Goal: Check status: Check status

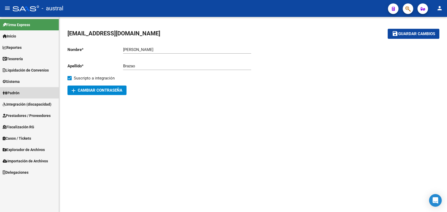
click at [20, 94] on span "Padrón" at bounding box center [11, 93] width 17 height 6
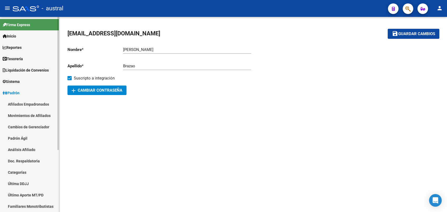
click at [26, 90] on link "Padrón" at bounding box center [29, 92] width 59 height 11
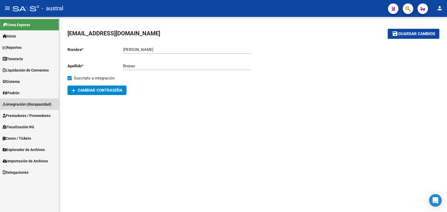
click at [41, 101] on span "Integración (discapacidad)" at bounding box center [27, 104] width 49 height 6
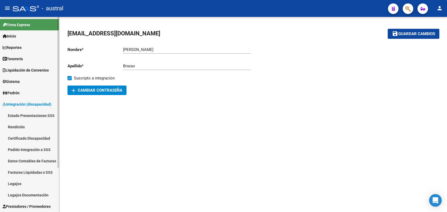
click at [38, 113] on link "Estado Presentaciones SSS" at bounding box center [29, 115] width 59 height 11
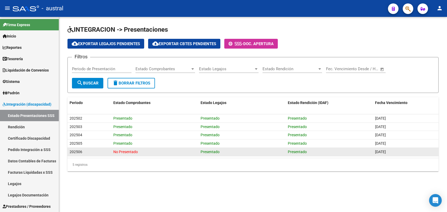
drag, startPoint x: 325, startPoint y: 152, endPoint x: 207, endPoint y: 149, distance: 117.6
click at [207, 149] on div "202506 No Presentado Presentado Presentado [DATE]" at bounding box center [252, 152] width 371 height 8
drag, startPoint x: 403, startPoint y: 149, endPoint x: 365, endPoint y: 150, distance: 38.0
click at [365, 150] on div "202506 No Presentado Presentado Presentado [DATE]" at bounding box center [252, 152] width 371 height 8
drag, startPoint x: 365, startPoint y: 150, endPoint x: 155, endPoint y: 155, distance: 210.1
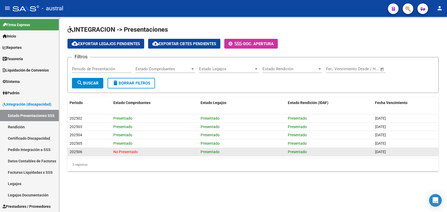
click at [169, 156] on datatable-selection "202502 Presentado Presentado Presentado 26/06/2025 202503 Presentado Presentado…" at bounding box center [252, 154] width 371 height 5
drag, startPoint x: 109, startPoint y: 153, endPoint x: 143, endPoint y: 152, distance: 34.3
click at [143, 152] on div "202506 No Presentado Presentado Presentado [DATE]" at bounding box center [252, 152] width 371 height 8
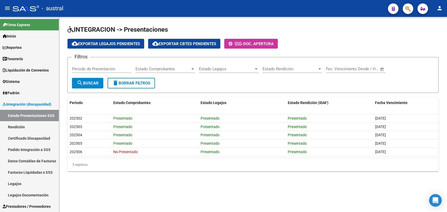
drag, startPoint x: 143, startPoint y: 152, endPoint x: 154, endPoint y: 157, distance: 12.6
click at [143, 161] on div "5 registros" at bounding box center [252, 164] width 371 height 13
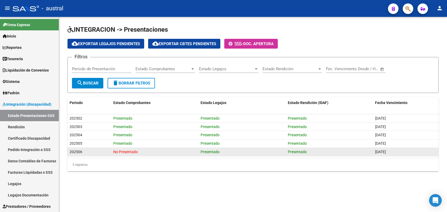
drag, startPoint x: 380, startPoint y: 153, endPoint x: 394, endPoint y: 152, distance: 14.5
click at [386, 152] on span "[DATE]" at bounding box center [380, 151] width 11 height 4
drag, startPoint x: 115, startPoint y: 152, endPoint x: 142, endPoint y: 153, distance: 27.4
click at [142, 153] on div "No Presentado" at bounding box center [154, 152] width 83 height 6
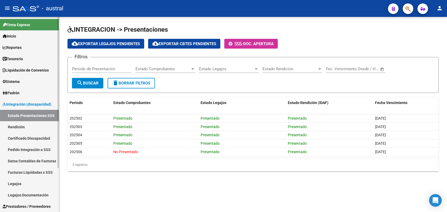
click at [16, 36] on span "Inicio" at bounding box center [9, 36] width 13 height 6
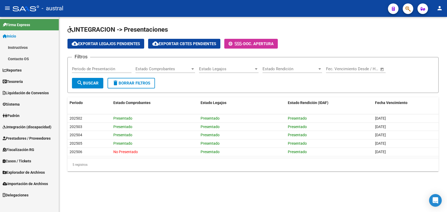
click at [27, 69] on link "Reportes" at bounding box center [29, 69] width 59 height 11
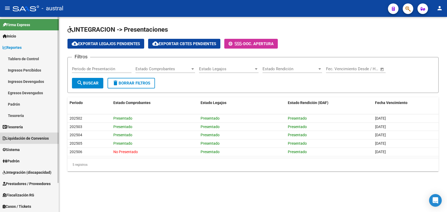
click at [37, 137] on span "Liquidación de Convenios" at bounding box center [26, 138] width 46 height 6
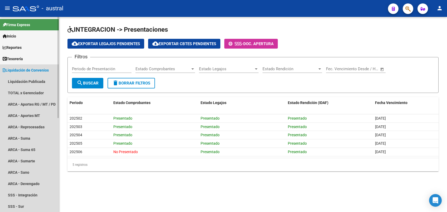
click at [37, 71] on span "Liquidación de Convenios" at bounding box center [26, 70] width 46 height 6
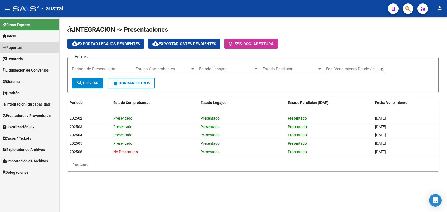
click at [24, 52] on link "Reportes" at bounding box center [29, 47] width 59 height 11
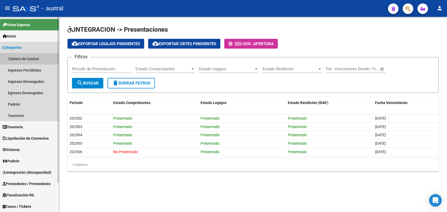
click at [25, 59] on link "Tablero de Control" at bounding box center [29, 58] width 59 height 11
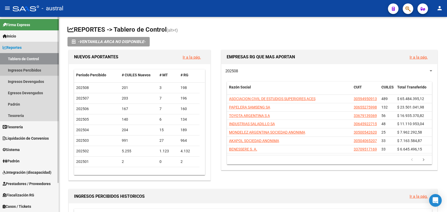
click at [24, 70] on link "Ingresos Percibidos" at bounding box center [29, 69] width 59 height 11
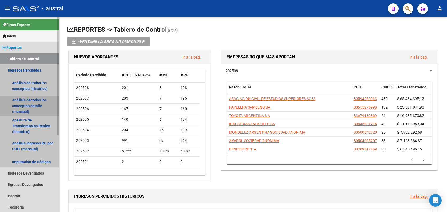
click at [40, 103] on link "Análisis de todos los conceptos detalle (mensual)" at bounding box center [29, 106] width 59 height 20
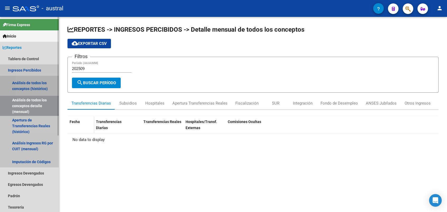
click at [36, 87] on link "Análisis de todos los conceptos (histórico)" at bounding box center [29, 86] width 59 height 20
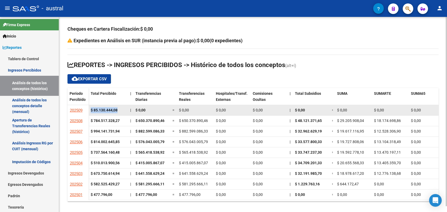
drag, startPoint x: 89, startPoint y: 110, endPoint x: 119, endPoint y: 110, distance: 30.3
click at [119, 110] on datatable-body-cell "$ 85.130.444,08" at bounding box center [109, 110] width 40 height 10
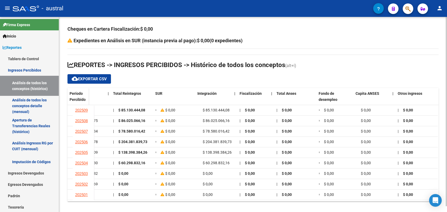
scroll to position [0, 377]
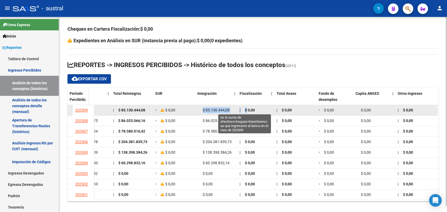
drag, startPoint x: 197, startPoint y: 110, endPoint x: 241, endPoint y: 108, distance: 44.6
click at [241, 108] on div "$ 85.130.444,08 | $ 0,00 = $ 0,00 $ 0,00 $ 0,00 | $ 0,00 = $ 0,00 $ 0,00 $ 0,00…" at bounding box center [77, 110] width 721 height 11
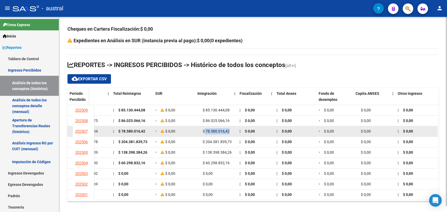
drag, startPoint x: 241, startPoint y: 108, endPoint x: 225, endPoint y: 130, distance: 27.4
click at [225, 130] on div "$ 78.580.016,42" at bounding box center [219, 131] width 33 height 6
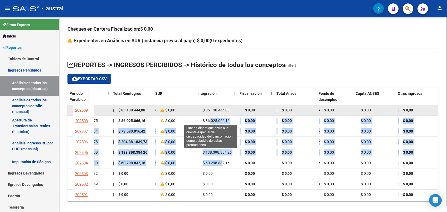
drag, startPoint x: 225, startPoint y: 130, endPoint x: 204, endPoint y: 115, distance: 25.8
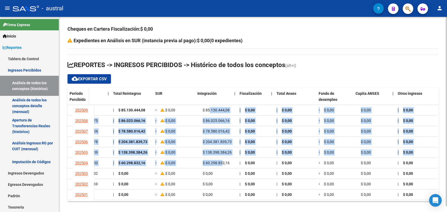
drag, startPoint x: 204, startPoint y: 115, endPoint x: 260, endPoint y: 81, distance: 65.1
click at [205, 108] on span "$ 85.130.444,08" at bounding box center [216, 110] width 27 height 4
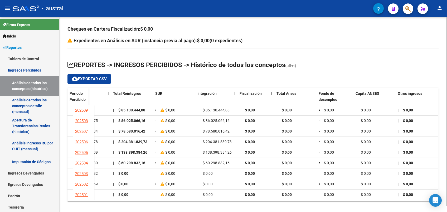
click at [228, 68] on span "REPORTES -> INGRESOS PERCIBIDOS -> Histórico de todos los conceptos" at bounding box center [176, 64] width 218 height 7
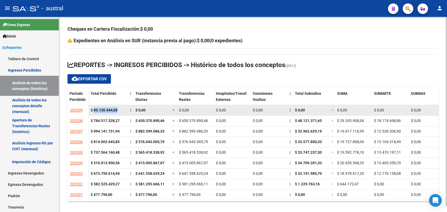
drag, startPoint x: 93, startPoint y: 107, endPoint x: 118, endPoint y: 107, distance: 24.3
click at [118, 107] on div "$ 85.130.444,08" at bounding box center [108, 110] width 35 height 6
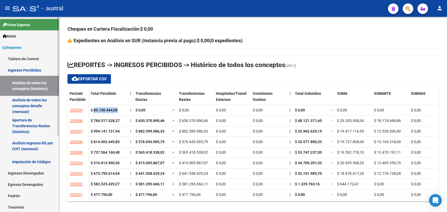
drag, startPoint x: 14, startPoint y: 85, endPoint x: 8, endPoint y: 83, distance: 7.1
click at [14, 85] on link "Análisis de todos los conceptos (histórico)" at bounding box center [29, 86] width 59 height 20
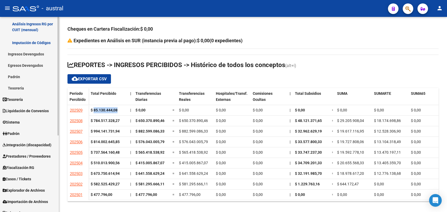
scroll to position [125, 0]
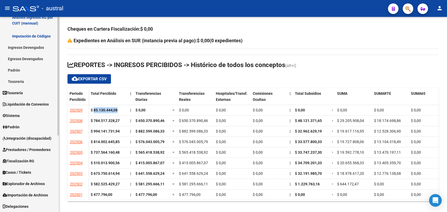
click at [29, 139] on span "Integración (discapacidad)" at bounding box center [27, 138] width 49 height 6
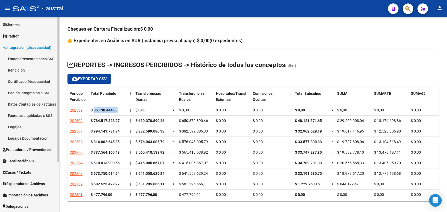
scroll to position [57, 0]
click at [16, 46] on span "Integración (discapacidad)" at bounding box center [27, 48] width 49 height 6
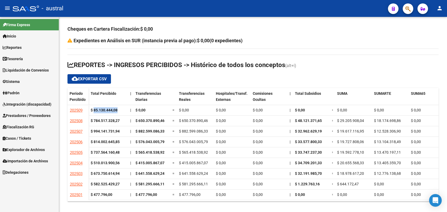
scroll to position [0, 0]
click at [37, 113] on span "Prestadores / Proveedores" at bounding box center [27, 116] width 48 height 6
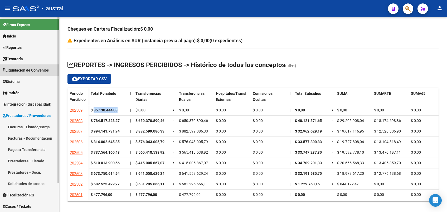
click at [17, 70] on span "Liquidación de Convenios" at bounding box center [26, 70] width 46 height 6
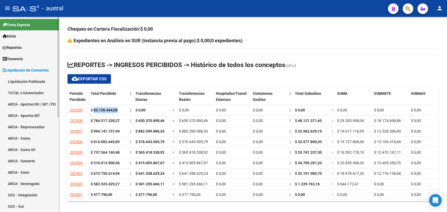
click at [17, 70] on span "Liquidación de Convenios" at bounding box center [26, 70] width 46 height 6
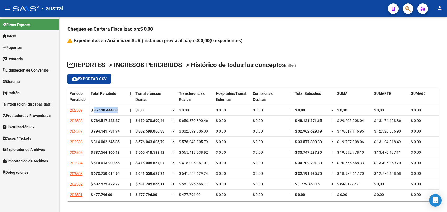
click at [32, 105] on span "Integración (discapacidad)" at bounding box center [27, 104] width 49 height 6
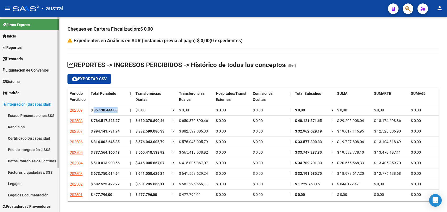
click at [30, 117] on link "Estado Presentaciones SSS" at bounding box center [29, 115] width 59 height 11
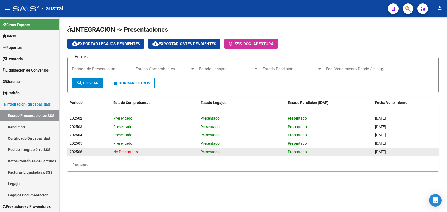
drag, startPoint x: 397, startPoint y: 151, endPoint x: 373, endPoint y: 151, distance: 24.3
click at [373, 151] on div "202506 No Presentado Presentado Presentado [DATE]" at bounding box center [252, 152] width 371 height 8
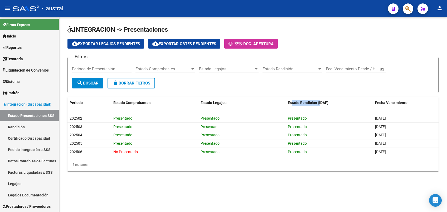
drag, startPoint x: 291, startPoint y: 99, endPoint x: 321, endPoint y: 99, distance: 29.5
click at [321, 99] on datatable-header-cell "Estado Rendición (IDAF)" at bounding box center [329, 102] width 87 height 11
drag, startPoint x: 212, startPoint y: 100, endPoint x: 230, endPoint y: 105, distance: 18.3
click at [230, 105] on div "Estado Legajos" at bounding box center [242, 103] width 83 height 6
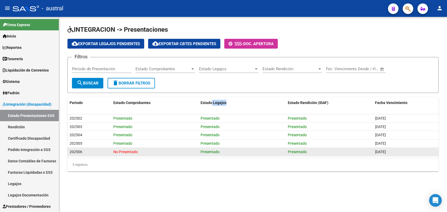
drag, startPoint x: 133, startPoint y: 154, endPoint x: 119, endPoint y: 154, distance: 13.7
click at [119, 154] on div "No Presentado" at bounding box center [154, 152] width 83 height 6
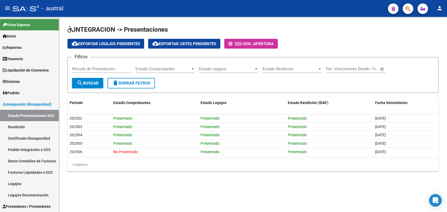
drag, startPoint x: 120, startPoint y: 154, endPoint x: 138, endPoint y: 171, distance: 25.0
click at [138, 171] on div "INTEGRACION -> Presentaciones cloud_download Exportar Legajos Pendientes cloud_…" at bounding box center [253, 102] width 388 height 171
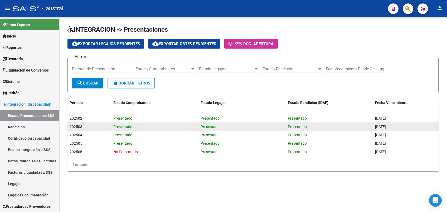
drag, startPoint x: 112, startPoint y: 92, endPoint x: 356, endPoint y: 127, distance: 247.0
click at [356, 127] on div "INTEGRACION -> Presentaciones cloud_download Exportar Legajos Pendientes cloud_…" at bounding box center [252, 98] width 371 height 146
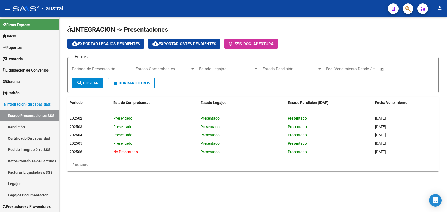
drag, startPoint x: 356, startPoint y: 127, endPoint x: 394, endPoint y: 158, distance: 48.7
click at [397, 154] on div "[DATE]" at bounding box center [405, 152] width 61 height 6
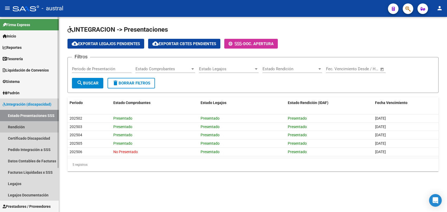
click at [32, 128] on link "Rendición" at bounding box center [29, 126] width 59 height 11
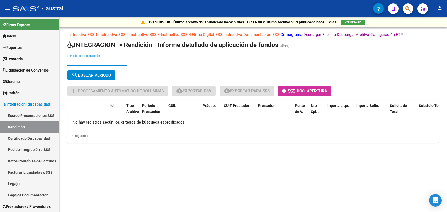
click at [102, 60] on input "Periodo de Presentación" at bounding box center [97, 61] width 60 height 5
type input "202505"
click at [96, 73] on span "search Buscar Período" at bounding box center [91, 75] width 39 height 5
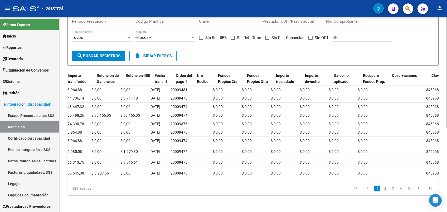
scroll to position [0, 414]
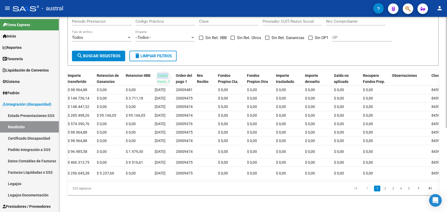
drag, startPoint x: 155, startPoint y: 49, endPoint x: 158, endPoint y: 53, distance: 5.4
click at [158, 73] on span "Fecha trans. 1" at bounding box center [163, 78] width 13 height 10
drag, startPoint x: 158, startPoint y: 53, endPoint x: 182, endPoint y: 52, distance: 24.3
click at [182, 73] on span "Orden del pago 1" at bounding box center [184, 78] width 16 height 10
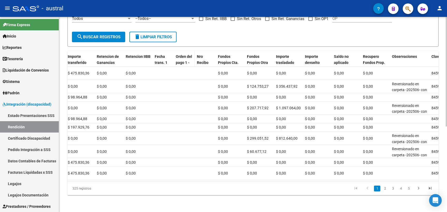
click at [181, 54] on span "Orden del pago 1" at bounding box center [184, 59] width 16 height 10
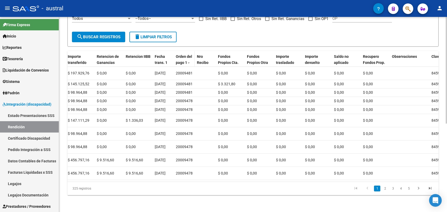
click at [184, 54] on span "Orden del pago 1" at bounding box center [184, 59] width 16 height 10
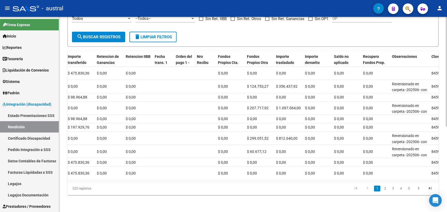
click at [184, 54] on span "Orden del pago 1" at bounding box center [184, 59] width 16 height 10
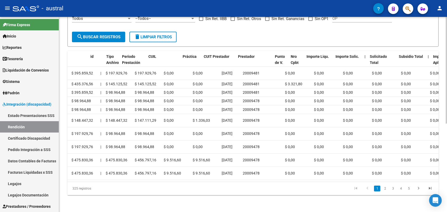
scroll to position [0, 0]
